Goal: Transaction & Acquisition: Purchase product/service

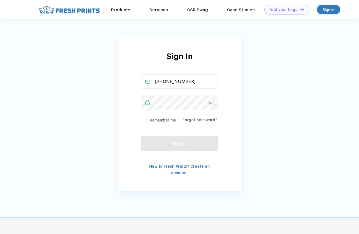
click at [166, 118] on label "Remember me" at bounding box center [159, 120] width 34 height 6
click at [0, 0] on input "Remember me" at bounding box center [0, 0] width 0 height 0
click at [195, 148] on button "Sign in" at bounding box center [179, 143] width 77 height 14
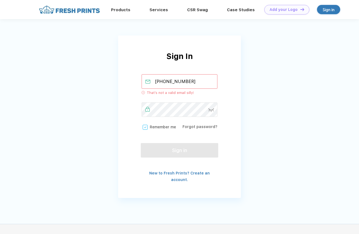
click at [195, 81] on input "(859) 333-8209" at bounding box center [180, 81] width 76 height 14
drag, startPoint x: 198, startPoint y: 80, endPoint x: 88, endPoint y: 80, distance: 109.4
click at [88, 80] on div "Sign In (859) 333-8209 That’s not a valid email silly! Remember me Forgot passw…" at bounding box center [179, 103] width 359 height 206
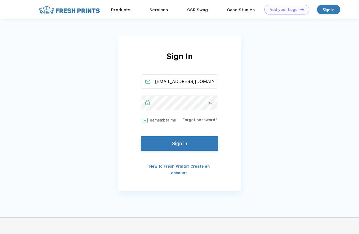
type input "mais3190@yahoo.com"
click at [187, 138] on button "Sign in" at bounding box center [179, 142] width 77 height 14
click at [178, 141] on button "Sign in" at bounding box center [179, 142] width 77 height 14
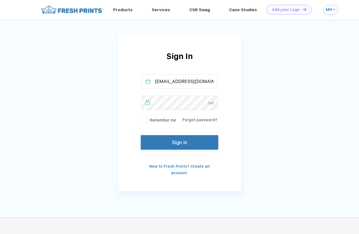
click at [183, 139] on button "Sign in" at bounding box center [179, 142] width 77 height 14
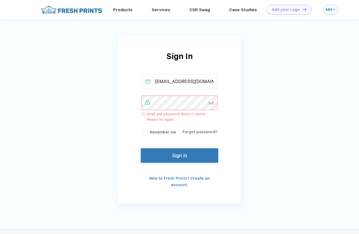
click at [213, 102] on img at bounding box center [211, 104] width 6 height 4
click at [106, 98] on div "Sign In mais3190@yahoo.com Email and password doesn’t match. Please try again. …" at bounding box center [179, 105] width 359 height 211
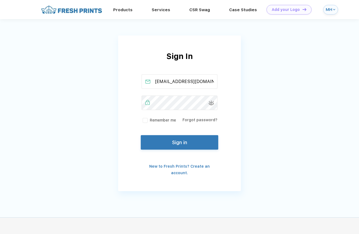
click at [156, 139] on button "Sign in" at bounding box center [179, 142] width 77 height 14
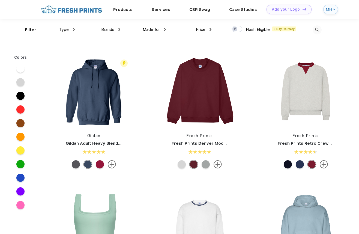
scroll to position [3, 0]
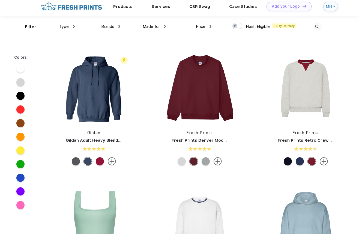
click at [70, 27] on div "Type" at bounding box center [67, 26] width 16 height 6
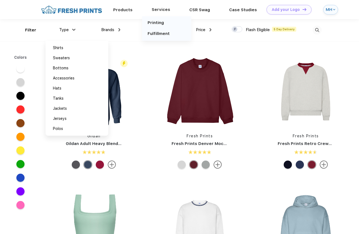
scroll to position [0, 0]
click at [133, 8] on link "Products" at bounding box center [122, 9] width 19 height 5
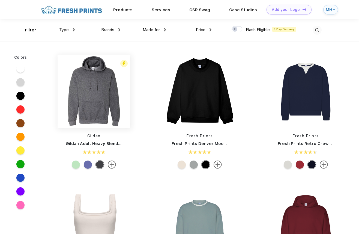
scroll to position [0, 0]
click at [68, 29] on span "Type" at bounding box center [64, 29] width 10 height 5
click at [67, 28] on span "Type" at bounding box center [64, 29] width 10 height 5
drag, startPoint x: 27, startPoint y: 29, endPoint x: 81, endPoint y: 35, distance: 54.4
click at [27, 29] on div "Filter" at bounding box center [30, 30] width 11 height 6
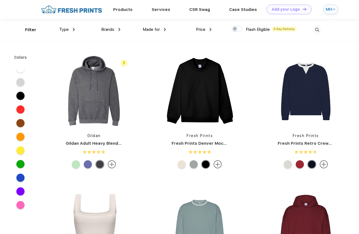
click at [71, 28] on div "Type" at bounding box center [67, 29] width 16 height 6
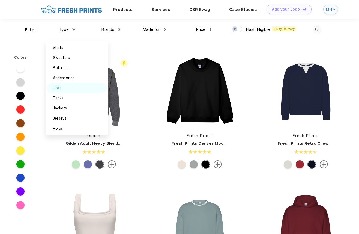
click at [62, 83] on div "Hats" at bounding box center [77, 88] width 60 height 10
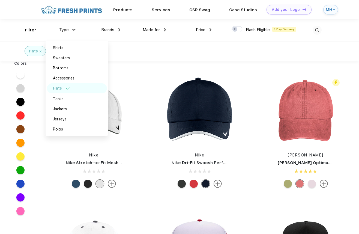
click at [228, 43] on div "Hats" at bounding box center [179, 50] width 359 height 19
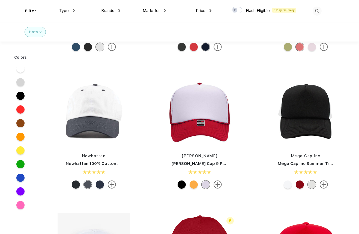
scroll to position [105, 0]
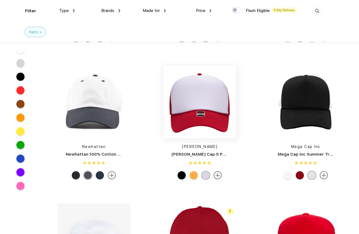
click at [216, 111] on img at bounding box center [199, 102] width 73 height 73
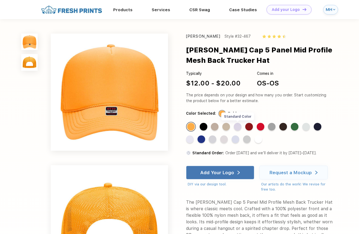
click at [236, 124] on div "Standard Color" at bounding box center [238, 127] width 8 height 8
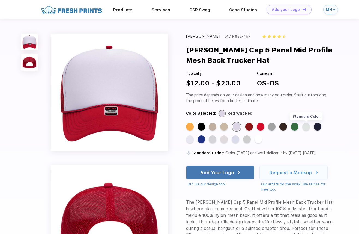
click at [306, 126] on div "Standard Color" at bounding box center [306, 127] width 8 height 8
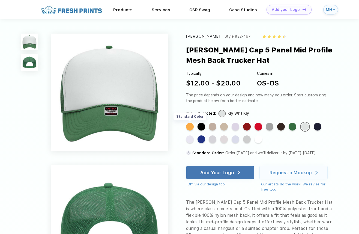
click at [190, 126] on div "Standard Color" at bounding box center [190, 127] width 8 height 8
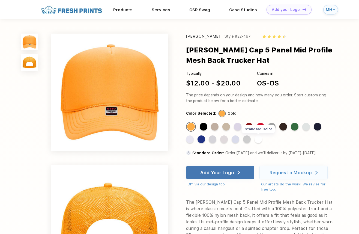
drag, startPoint x: 263, startPoint y: 140, endPoint x: 256, endPoint y: 139, distance: 6.0
click at [260, 140] on div "Standard Color Standard Color Standard Color Standard Color Standard Color Stan…" at bounding box center [255, 134] width 139 height 25
click at [256, 139] on div "Standard Color" at bounding box center [259, 139] width 8 height 8
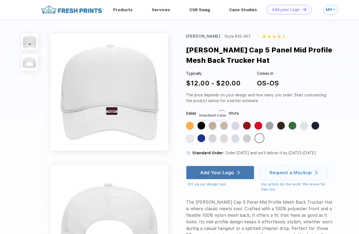
click at [214, 124] on div "Standard Color" at bounding box center [213, 126] width 8 height 8
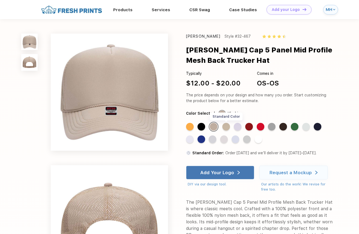
click at [227, 126] on div "Standard Color" at bounding box center [226, 127] width 8 height 8
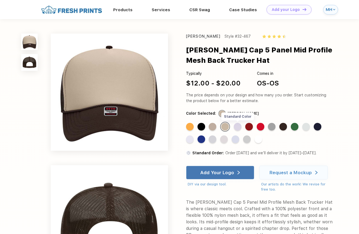
click at [237, 127] on div "Standard Color" at bounding box center [238, 127] width 8 height 8
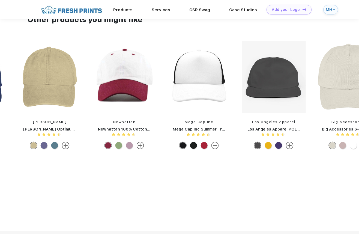
scroll to position [395, 0]
click at [126, 73] on img at bounding box center [125, 77] width 64 height 72
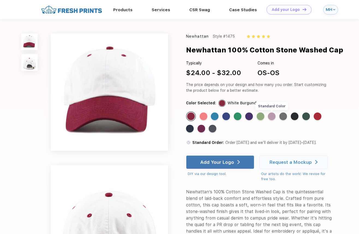
click at [272, 116] on div "Standard Color" at bounding box center [272, 116] width 8 height 8
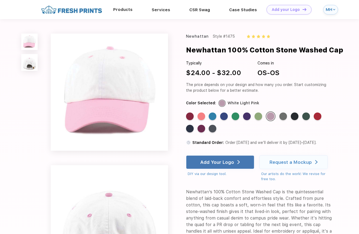
click at [115, 10] on div "Products" at bounding box center [123, 9] width 38 height 7
click at [126, 8] on link "Products" at bounding box center [122, 9] width 19 height 5
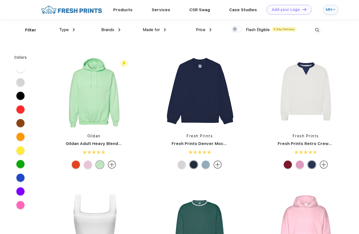
scroll to position [0, 0]
click at [71, 29] on div "Type" at bounding box center [67, 29] width 16 height 6
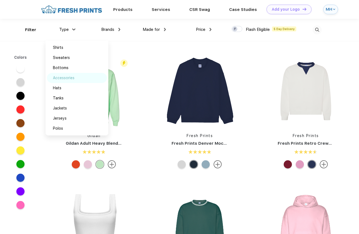
click at [69, 78] on div "Accessories" at bounding box center [64, 78] width 22 height 6
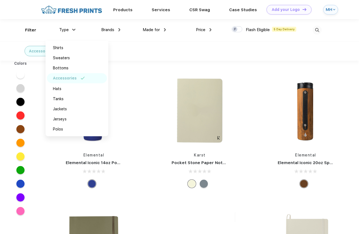
click at [255, 55] on div "Accessories" at bounding box center [179, 50] width 359 height 19
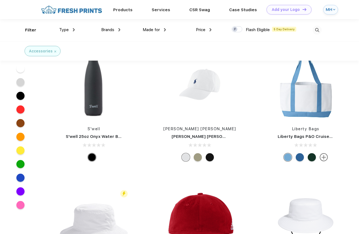
scroll to position [1202, 0]
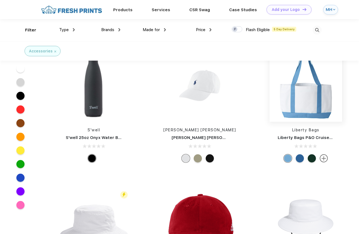
click at [305, 93] on img at bounding box center [306, 85] width 73 height 73
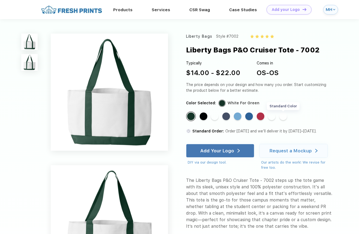
click at [287, 117] on div "Standard Color" at bounding box center [283, 116] width 8 height 8
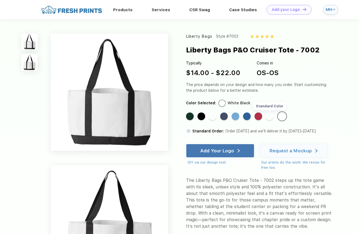
click at [270, 116] on div "Standard Color" at bounding box center [270, 116] width 8 height 8
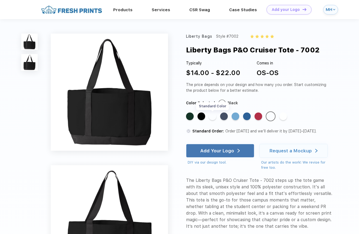
click at [211, 115] on div "Standard Color" at bounding box center [213, 116] width 8 height 8
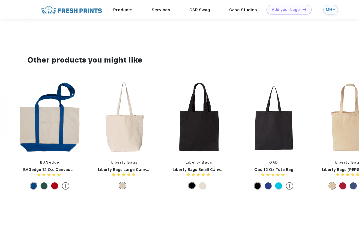
scroll to position [1671, 0]
click at [60, 120] on img at bounding box center [50, 117] width 64 height 72
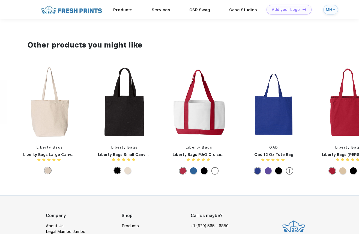
scroll to position [355, 0]
